Goal: Task Accomplishment & Management: Manage account settings

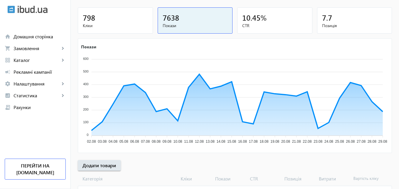
scroll to position [88, 0]
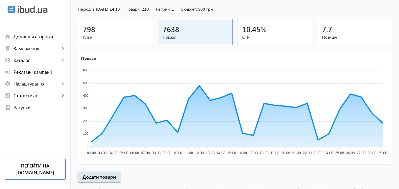
scroll to position [118, 0]
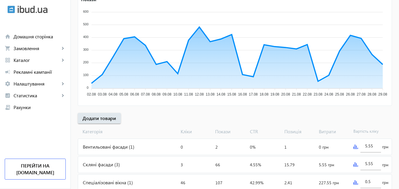
scroll to position [118, 0]
